Goal: Check status: Check status

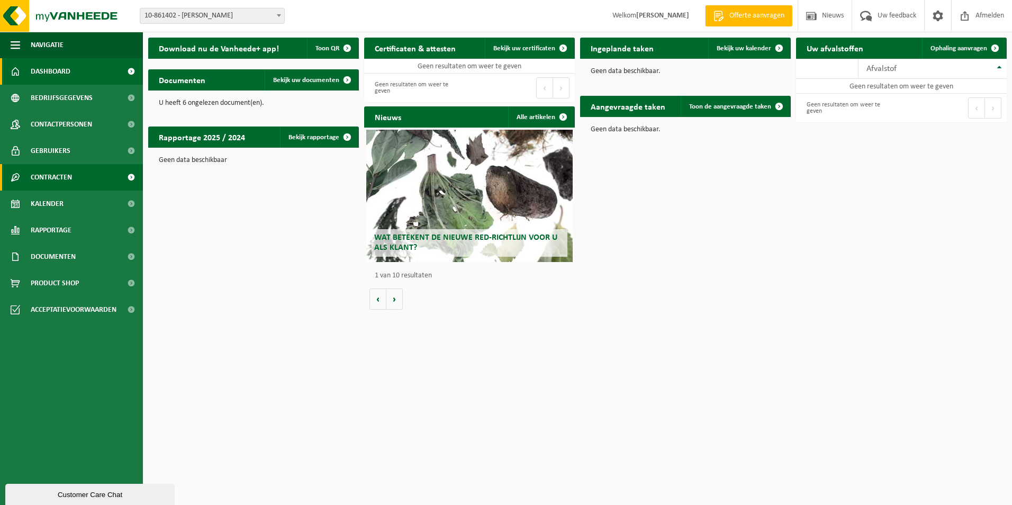
click at [66, 186] on span "Contracten" at bounding box center [51, 177] width 41 height 26
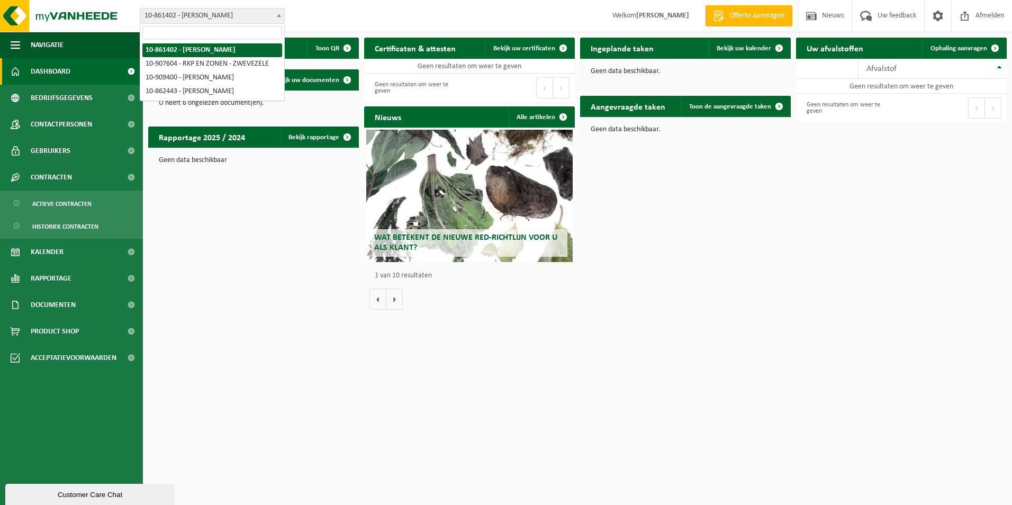
click at [210, 10] on span "10-861402 - [PERSON_NAME]" at bounding box center [212, 15] width 144 height 15
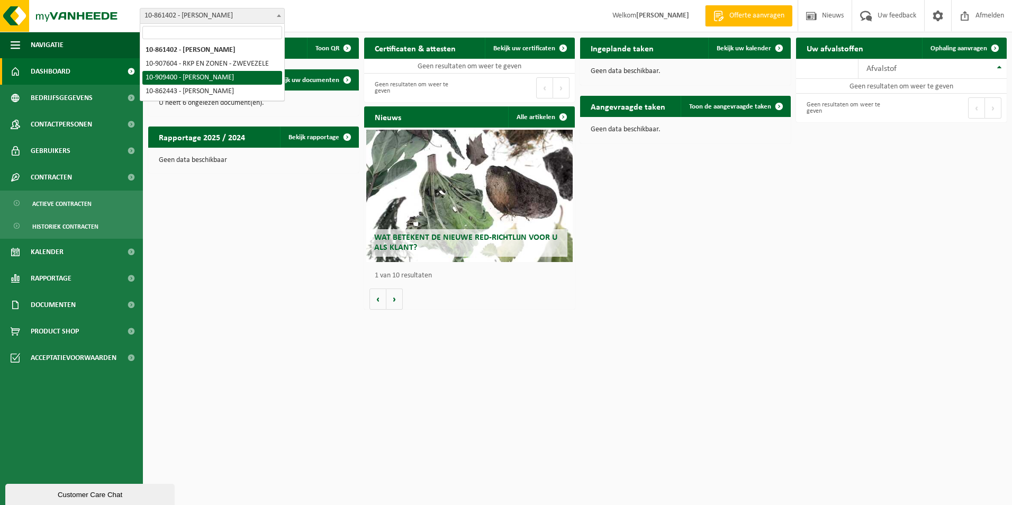
select select "124052"
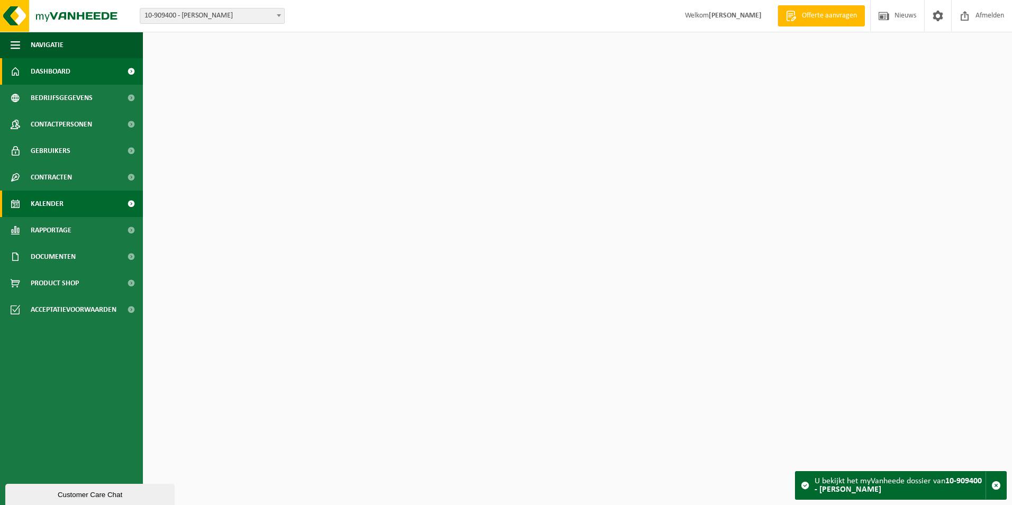
click at [75, 207] on link "Kalender" at bounding box center [71, 204] width 143 height 26
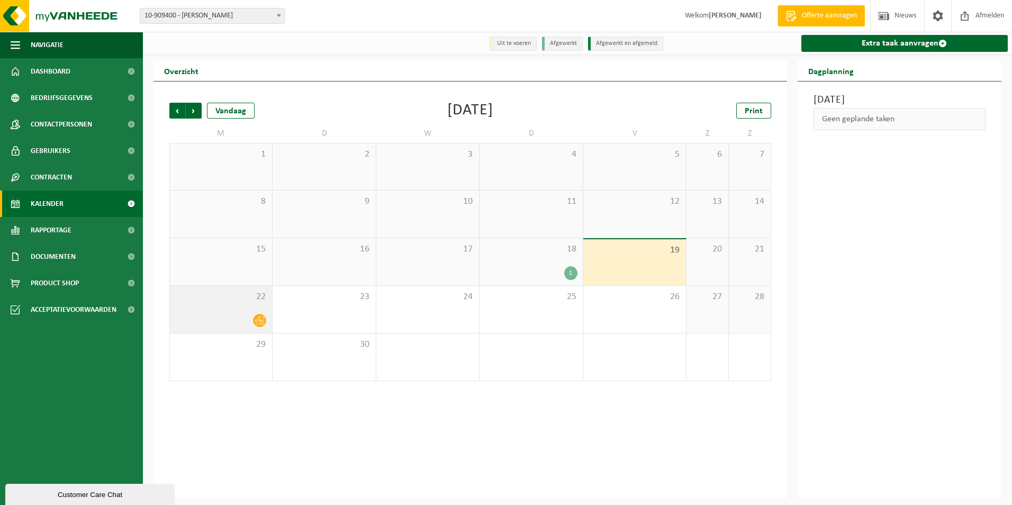
click at [225, 306] on div "22" at bounding box center [221, 309] width 102 height 47
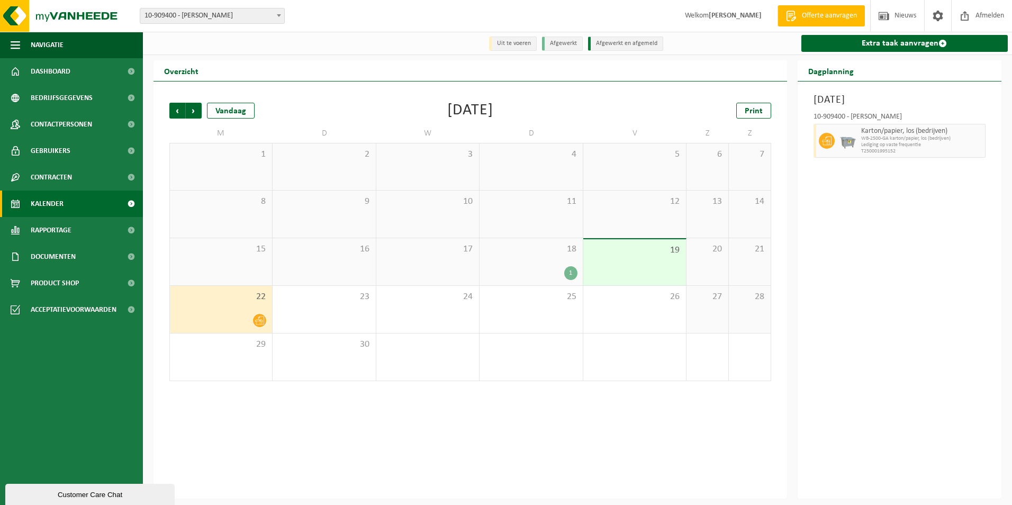
click at [557, 258] on div "18 1" at bounding box center [530, 261] width 103 height 47
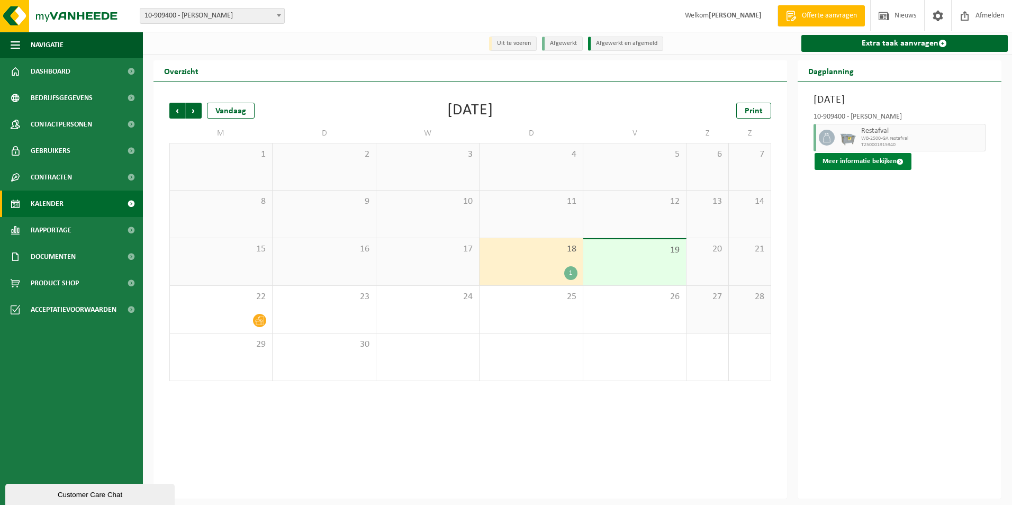
click at [831, 160] on button "Meer informatie bekijken" at bounding box center [862, 161] width 97 height 17
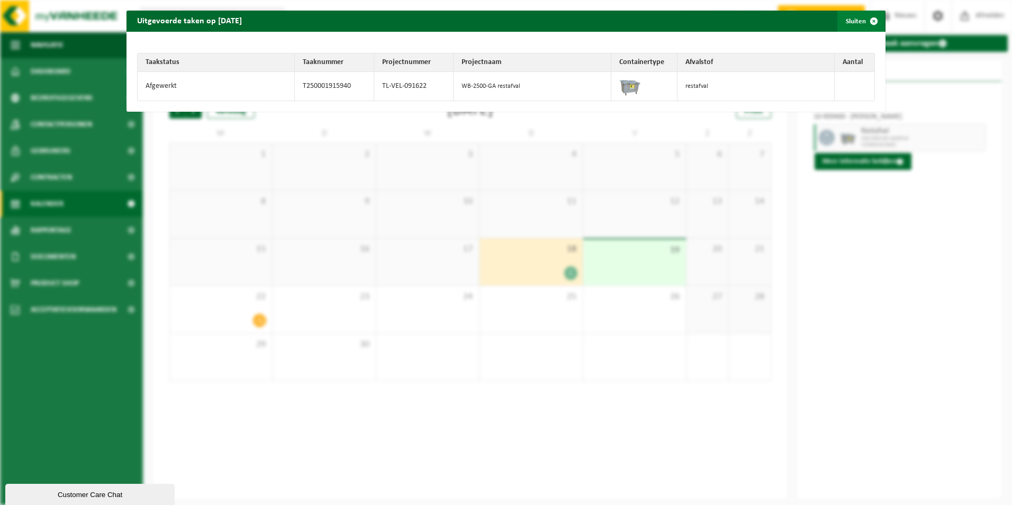
click at [868, 23] on span "button" at bounding box center [873, 21] width 21 height 21
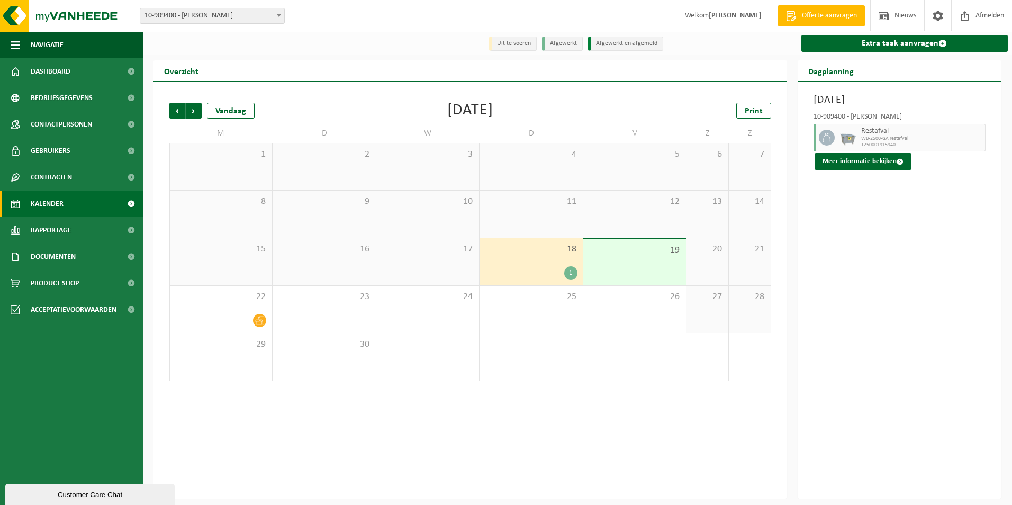
click at [901, 257] on div "Donderdag 18 september 2025 10-909400 - PIETERS RUDY - PITTEM Restafval WB-2500…" at bounding box center [900, 289] width 204 height 417
